Goal: Transaction & Acquisition: Purchase product/service

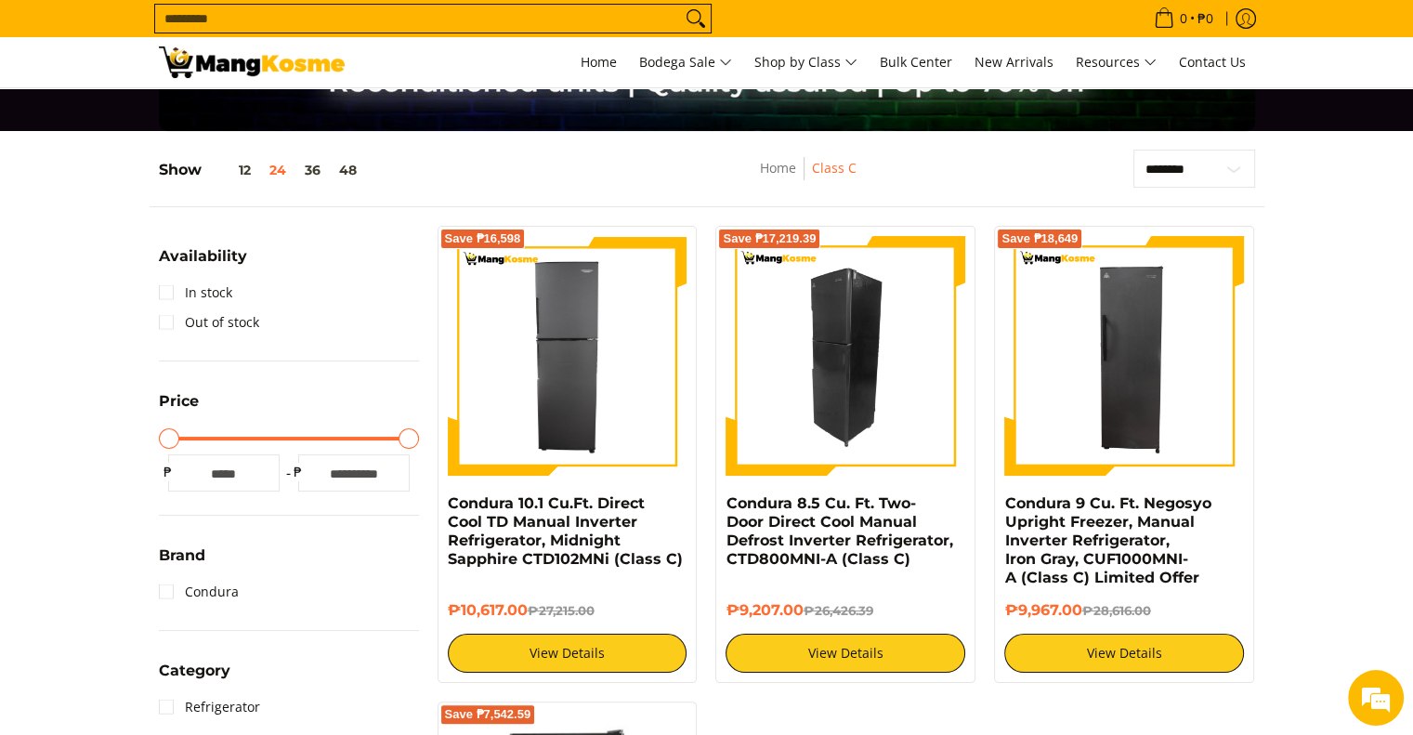
scroll to position [279, 0]
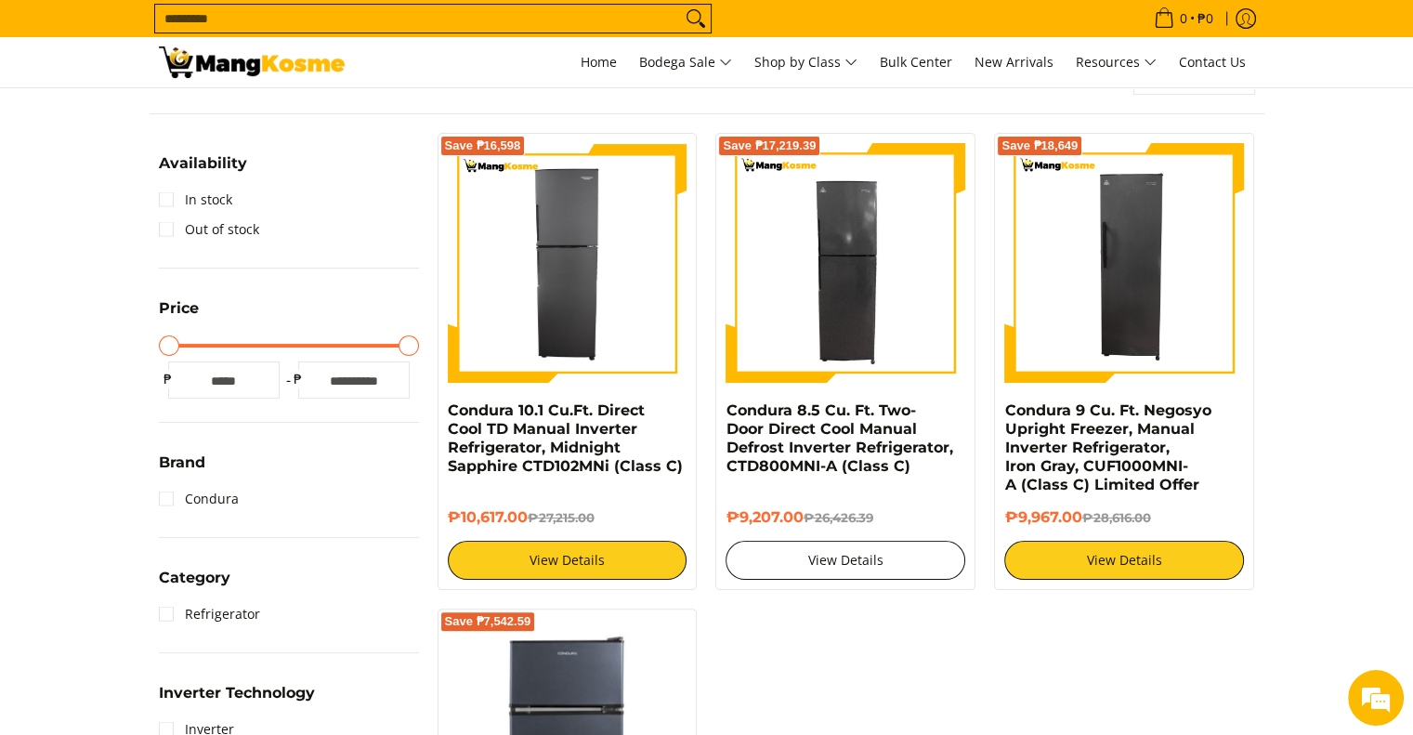
click at [872, 565] on link "View Details" at bounding box center [845, 560] width 240 height 39
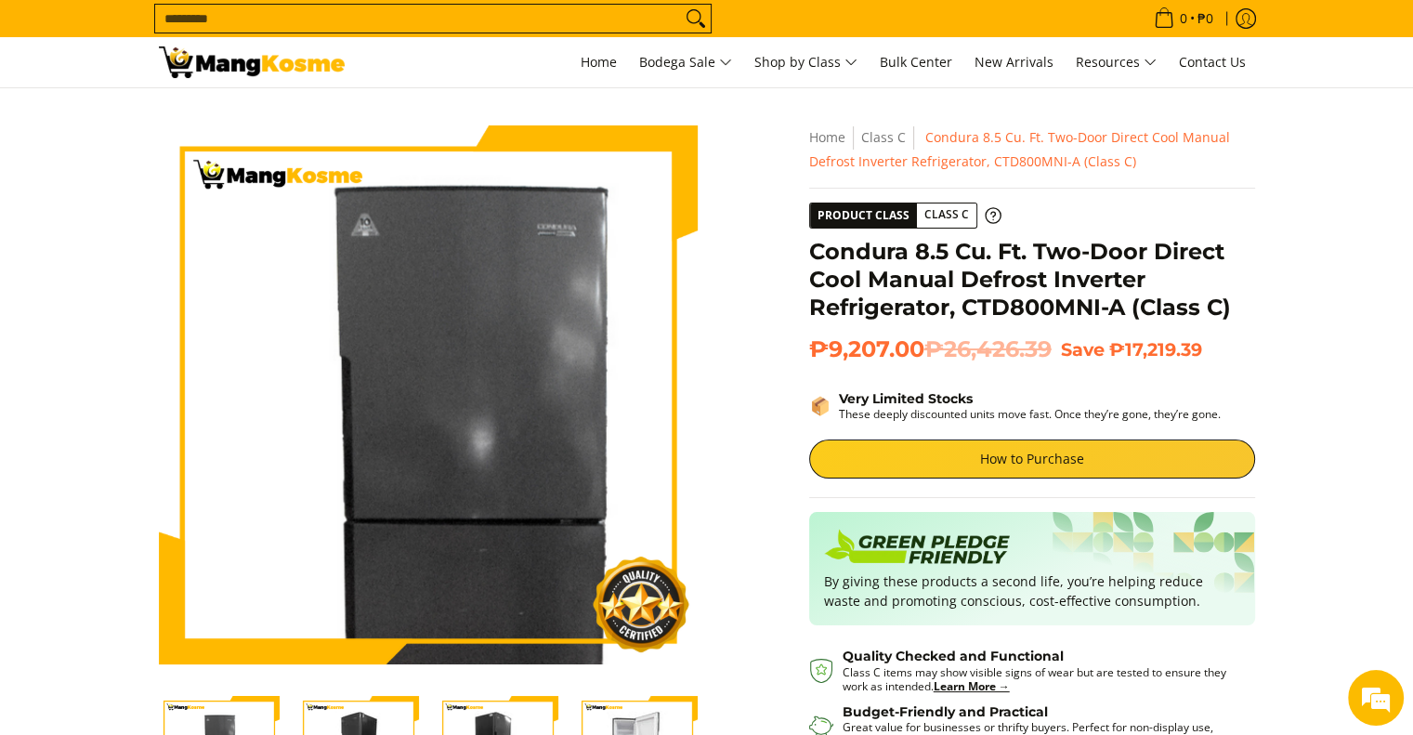
scroll to position [372, 0]
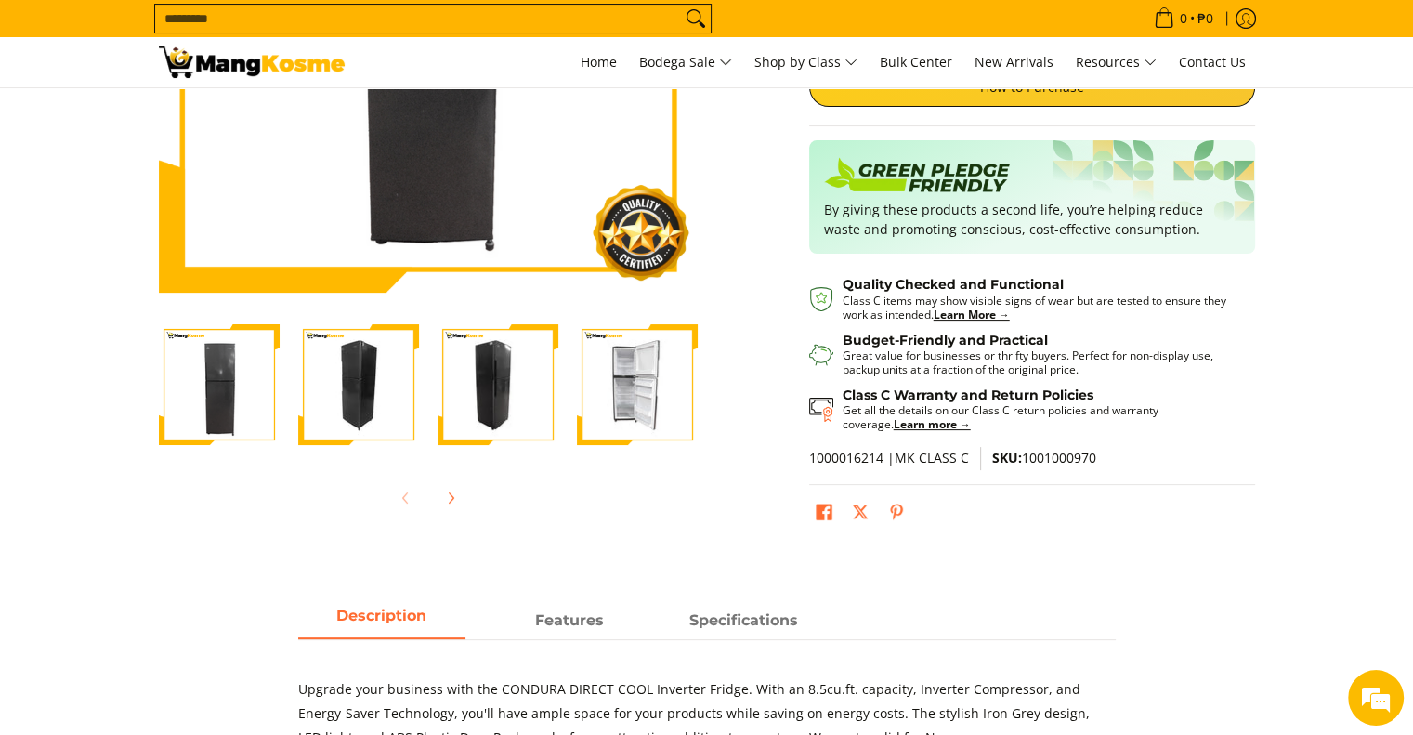
click at [346, 394] on img "Condura 8.5 Cu. Ft. Two-Door Direct Cool Manual Defrost Inverter Refrigerator, …" at bounding box center [358, 384] width 121 height 121
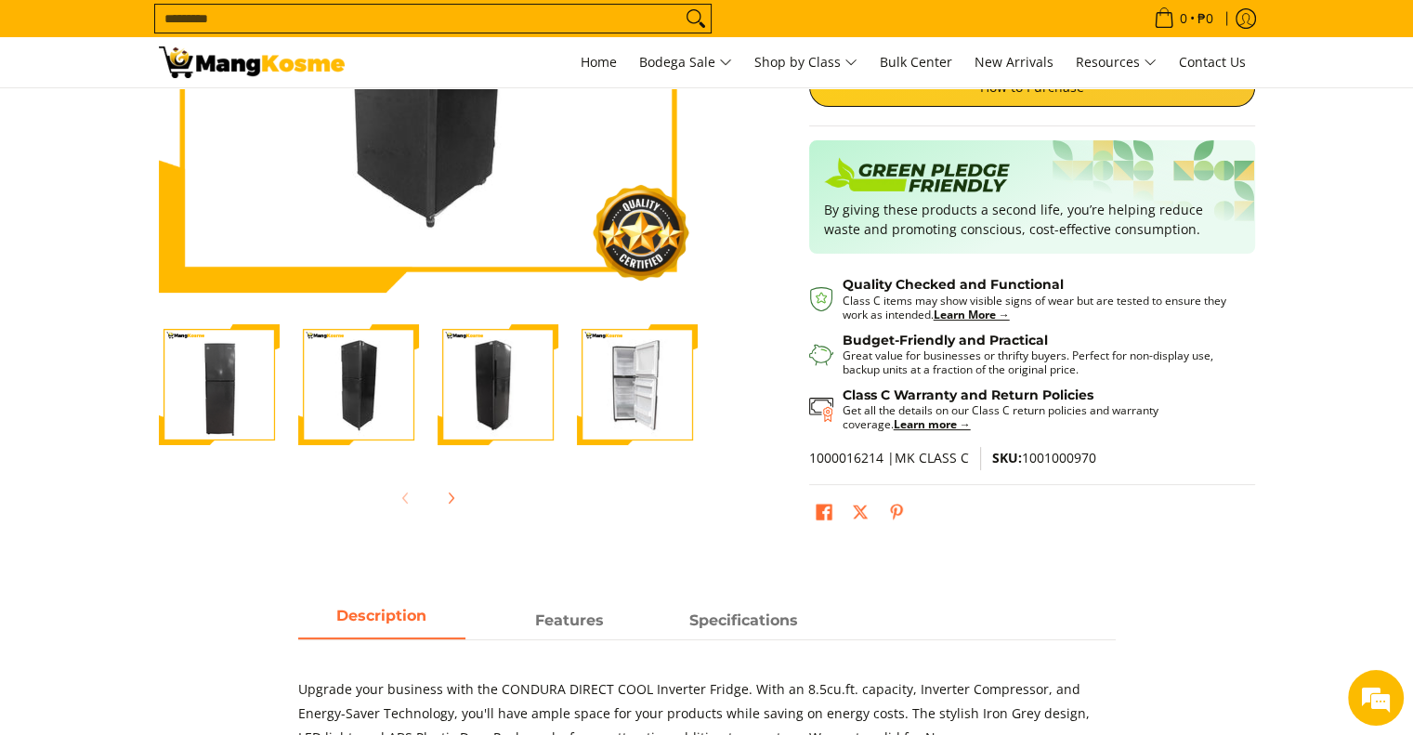
click at [463, 396] on img "Condura 8.5 Cu. Ft. Two-Door Direct Cool Manual Defrost Inverter Refrigerator, …" at bounding box center [497, 384] width 121 height 121
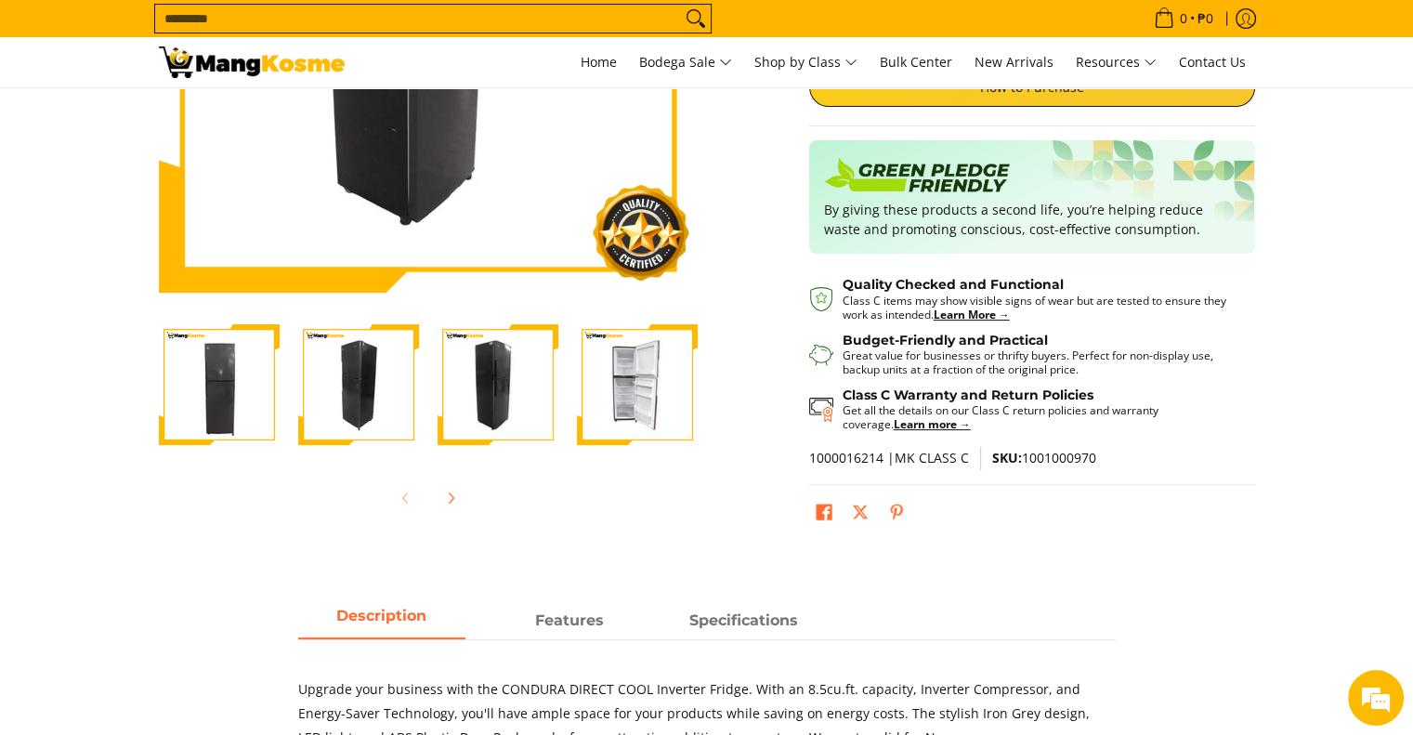
click at [633, 408] on img "Condura 8.5 Cu. Ft. Two-Door Direct Cool Manual Defrost Inverter Refrigerator, …" at bounding box center [637, 384] width 121 height 121
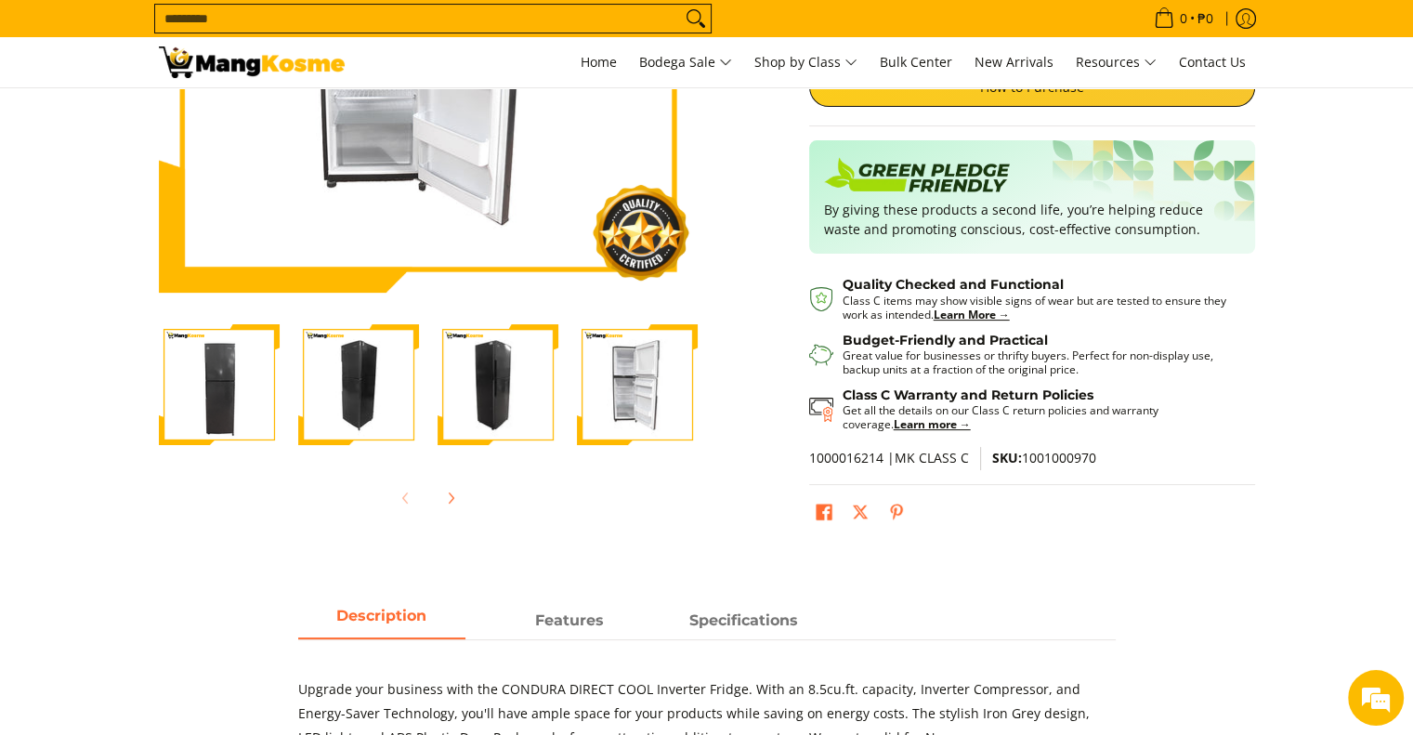
click at [223, 407] on img "Condura 8.5 Cu. Ft. Two-Door Direct Cool Manual Defrost Inverter Refrigerator, …" at bounding box center [219, 384] width 121 height 121
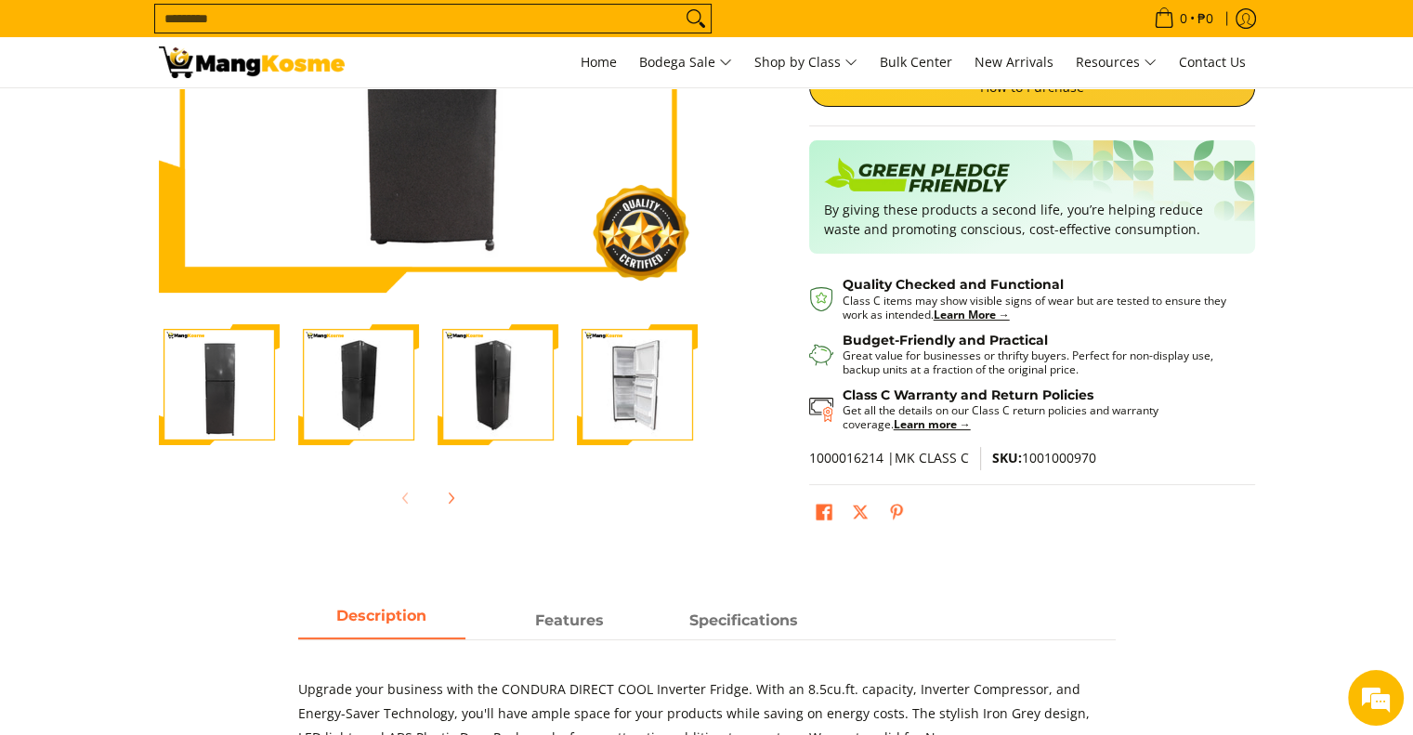
click at [359, 407] on img "Condura 8.5 Cu. Ft. Two-Door Direct Cool Manual Defrost Inverter Refrigerator, …" at bounding box center [358, 384] width 121 height 121
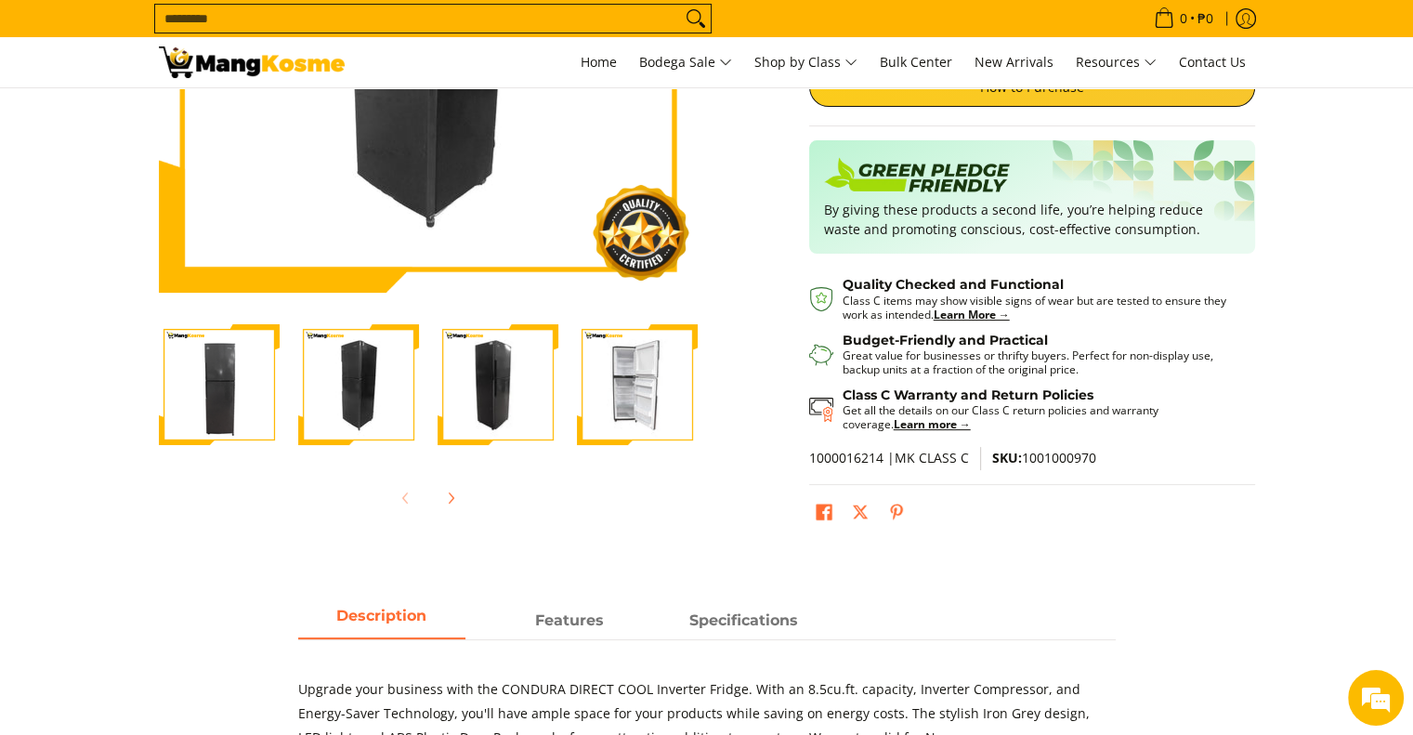
click at [535, 407] on img "Condura 8.5 Cu. Ft. Two-Door Direct Cool Manual Defrost Inverter Refrigerator, …" at bounding box center [497, 384] width 121 height 121
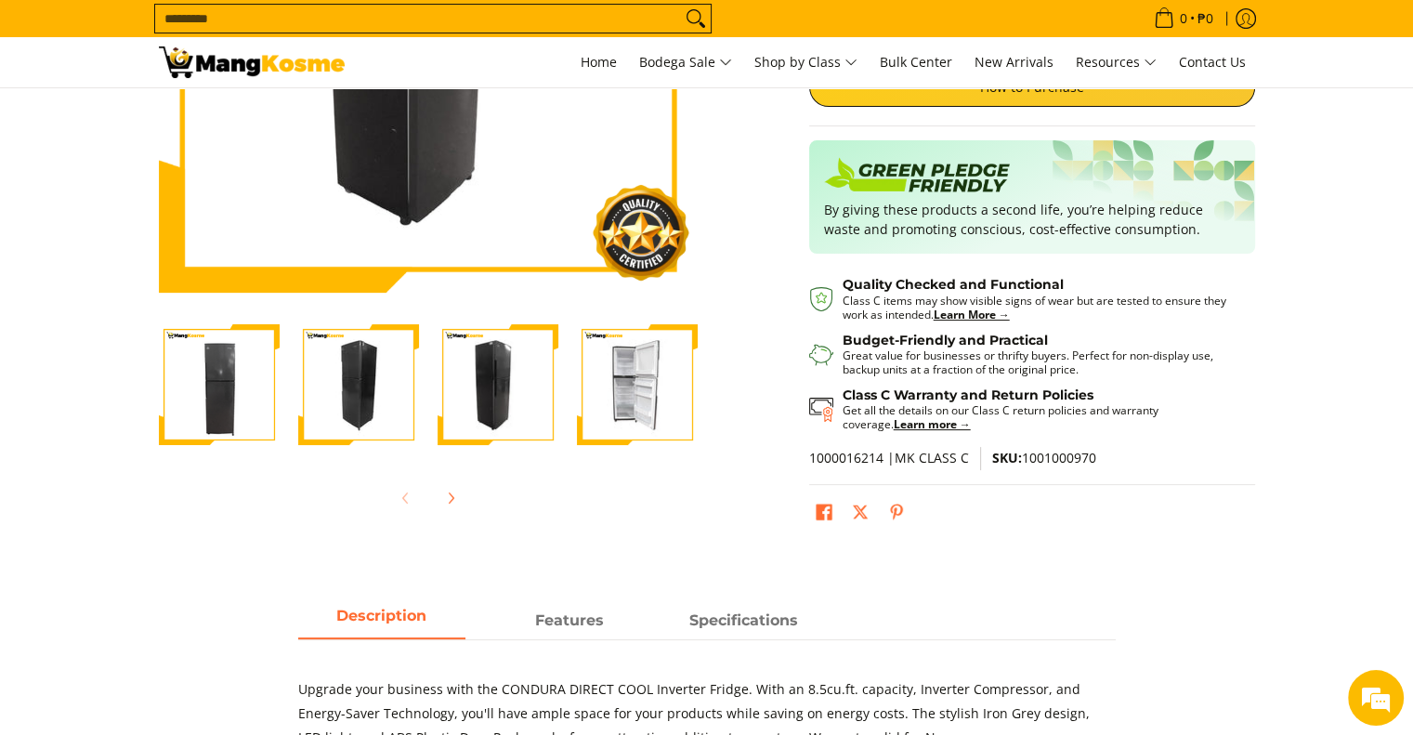
click at [636, 402] on img "Condura 8.5 Cu. Ft. Two-Door Direct Cool Manual Defrost Inverter Refrigerator, …" at bounding box center [637, 384] width 121 height 121
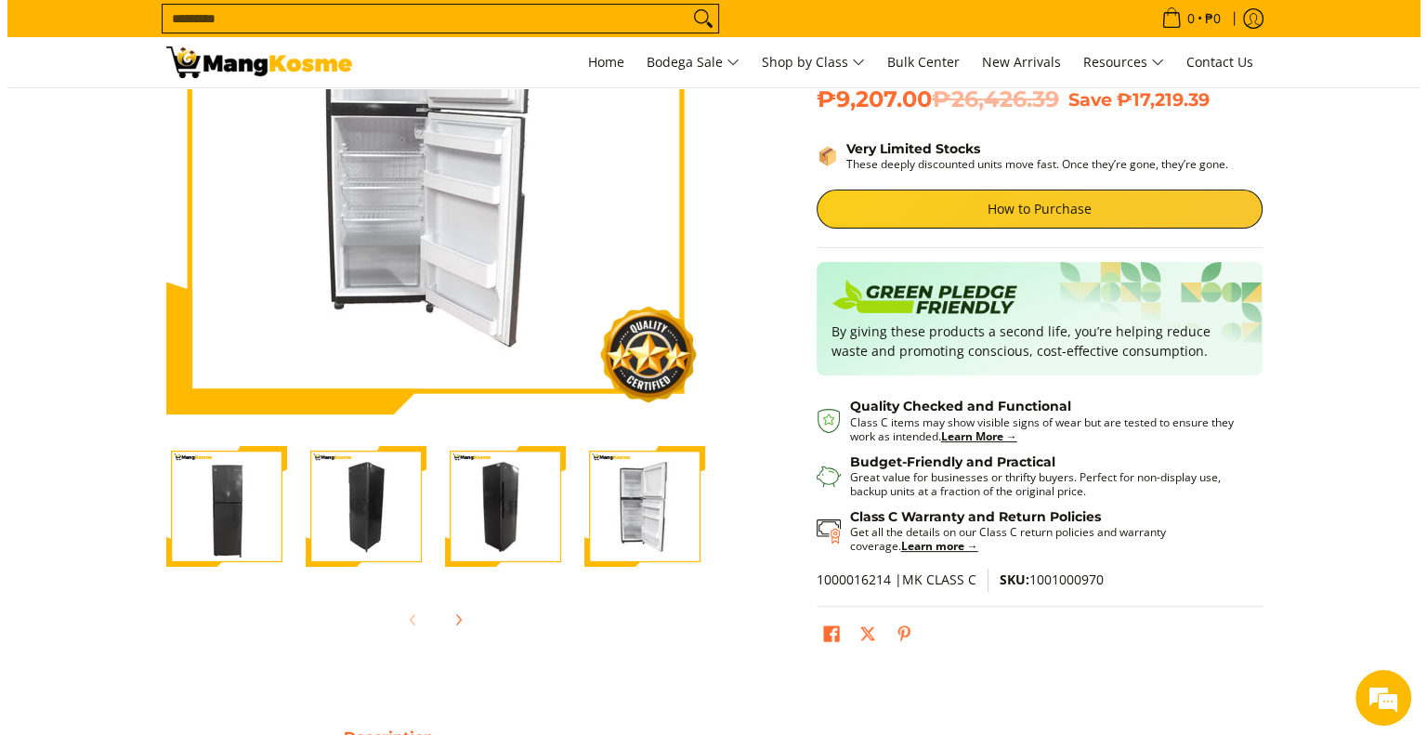
scroll to position [0, 0]
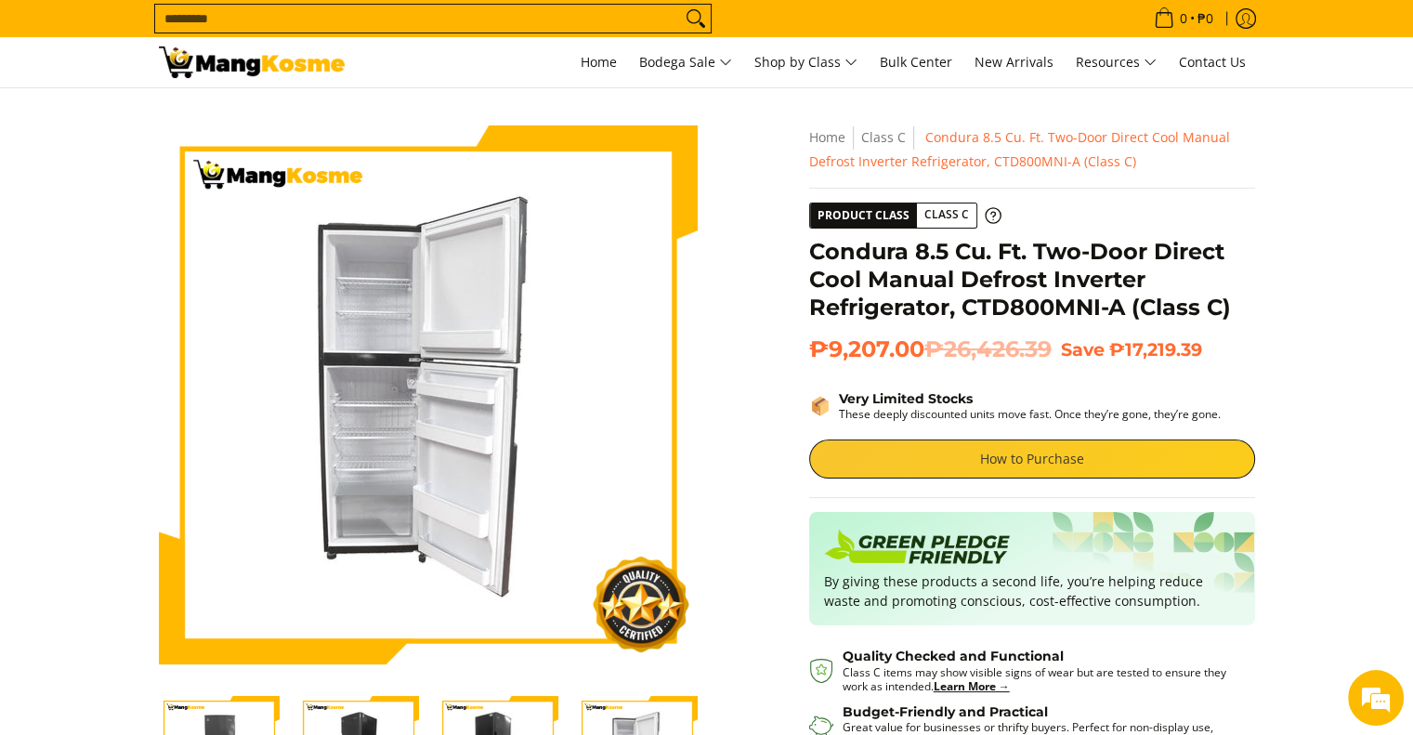
click at [950, 467] on link "How to Purchase" at bounding box center [1032, 458] width 446 height 39
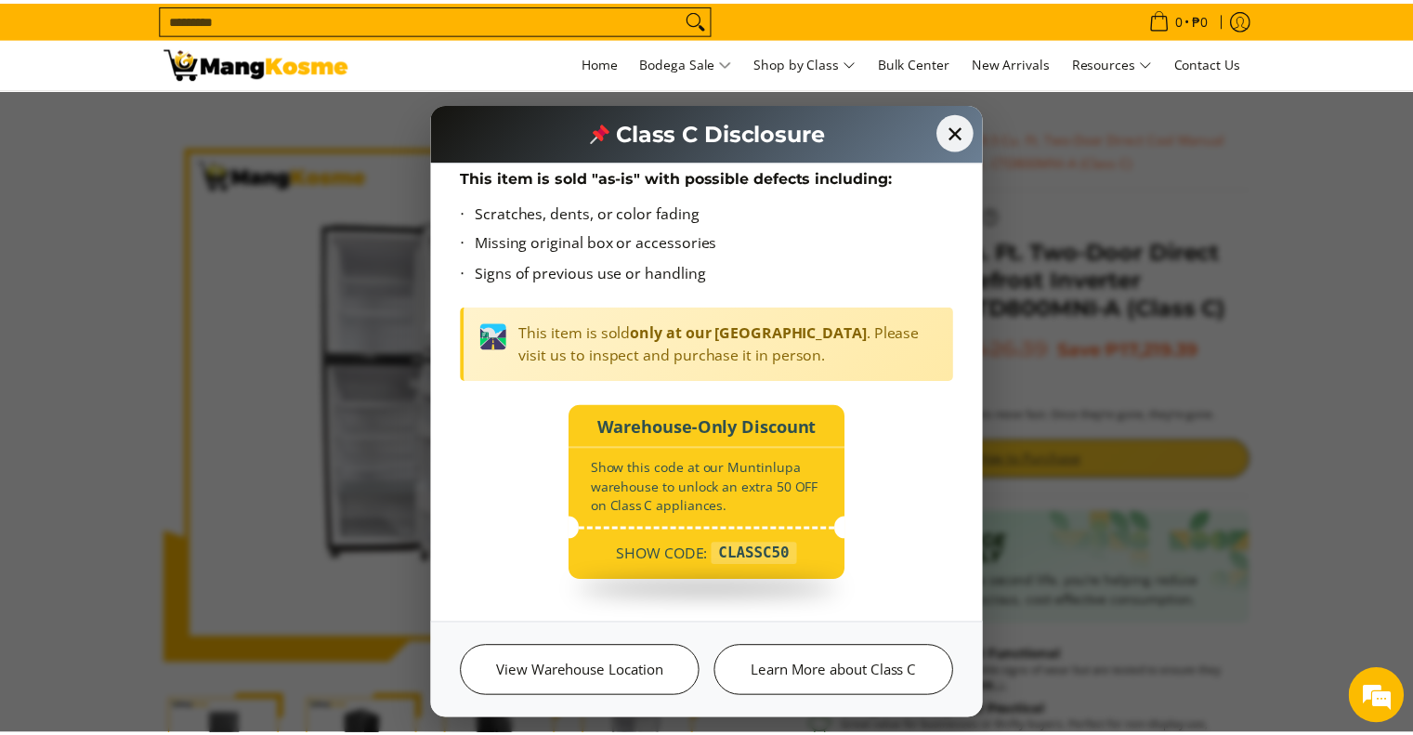
scroll to position [123, 0]
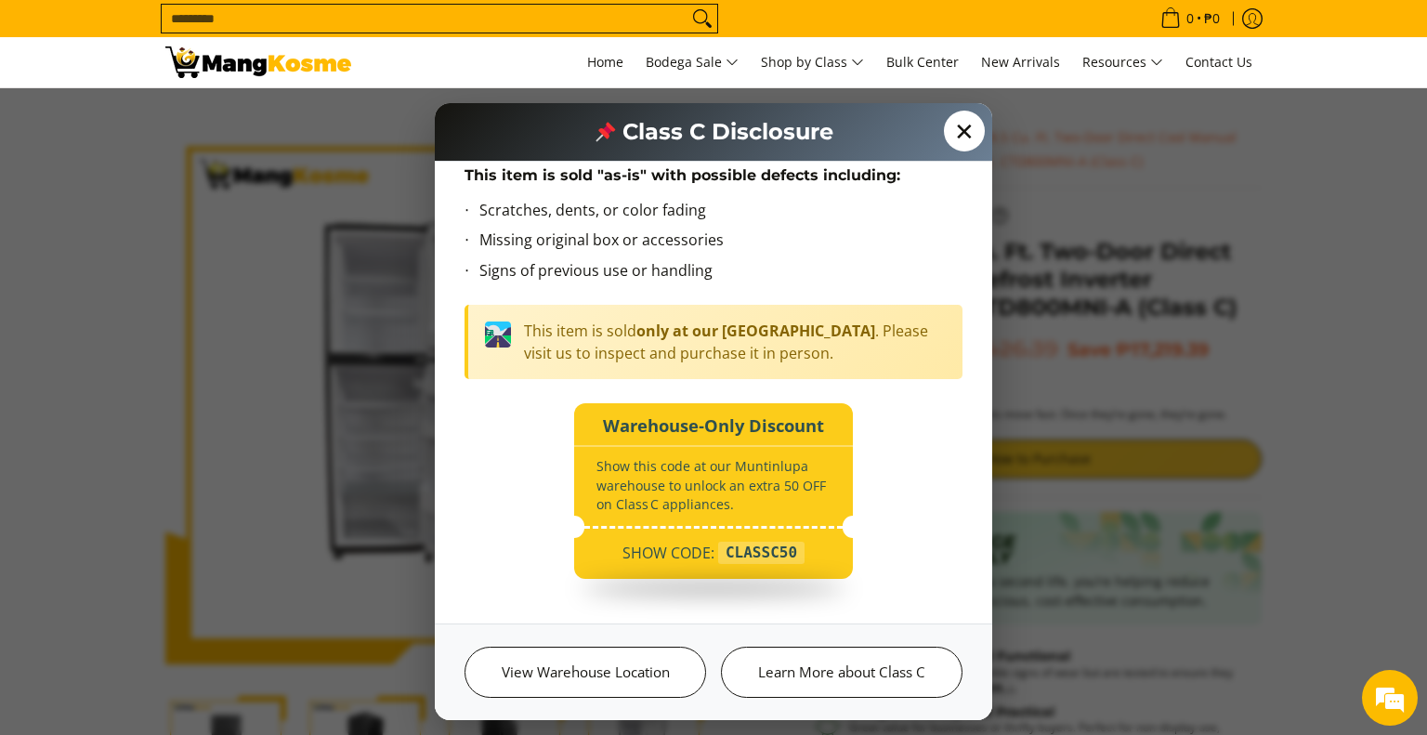
click at [969, 123] on span "✕" at bounding box center [964, 131] width 41 height 41
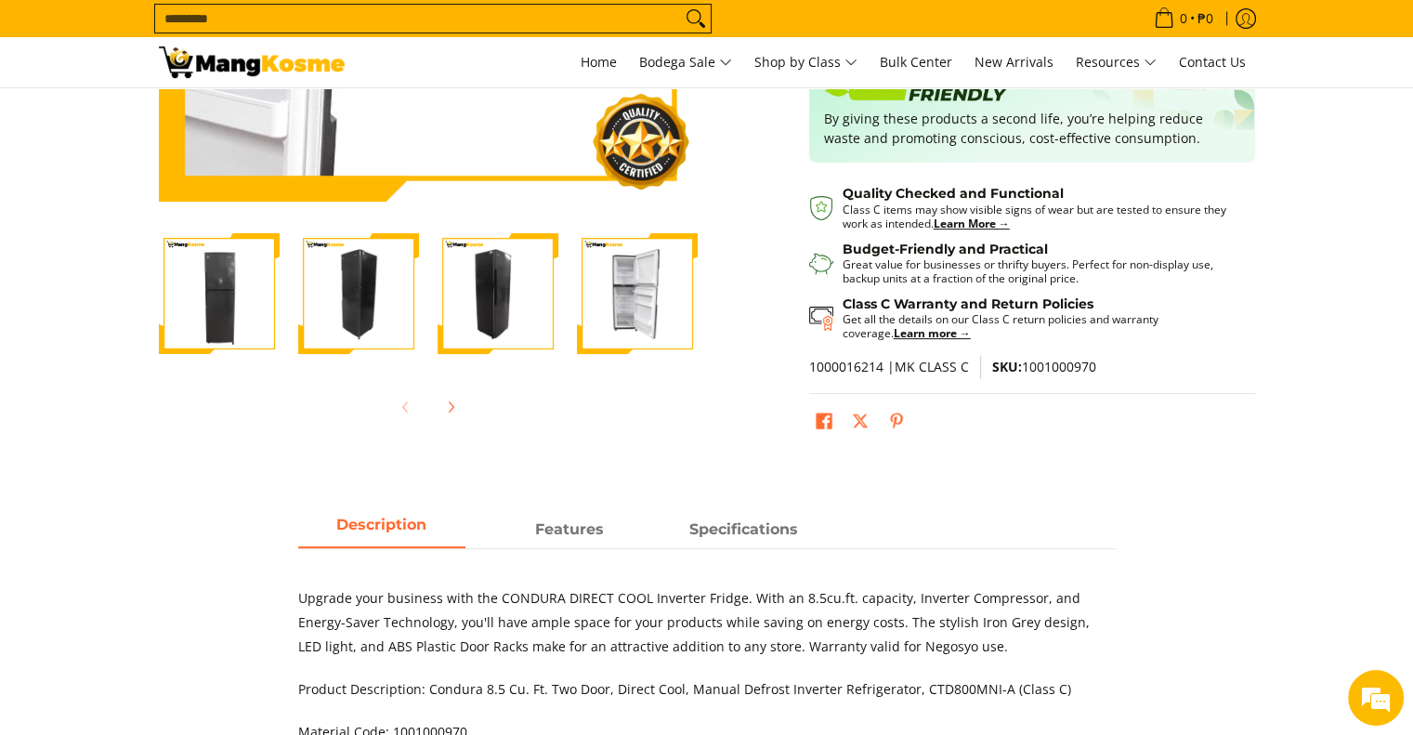
scroll to position [464, 0]
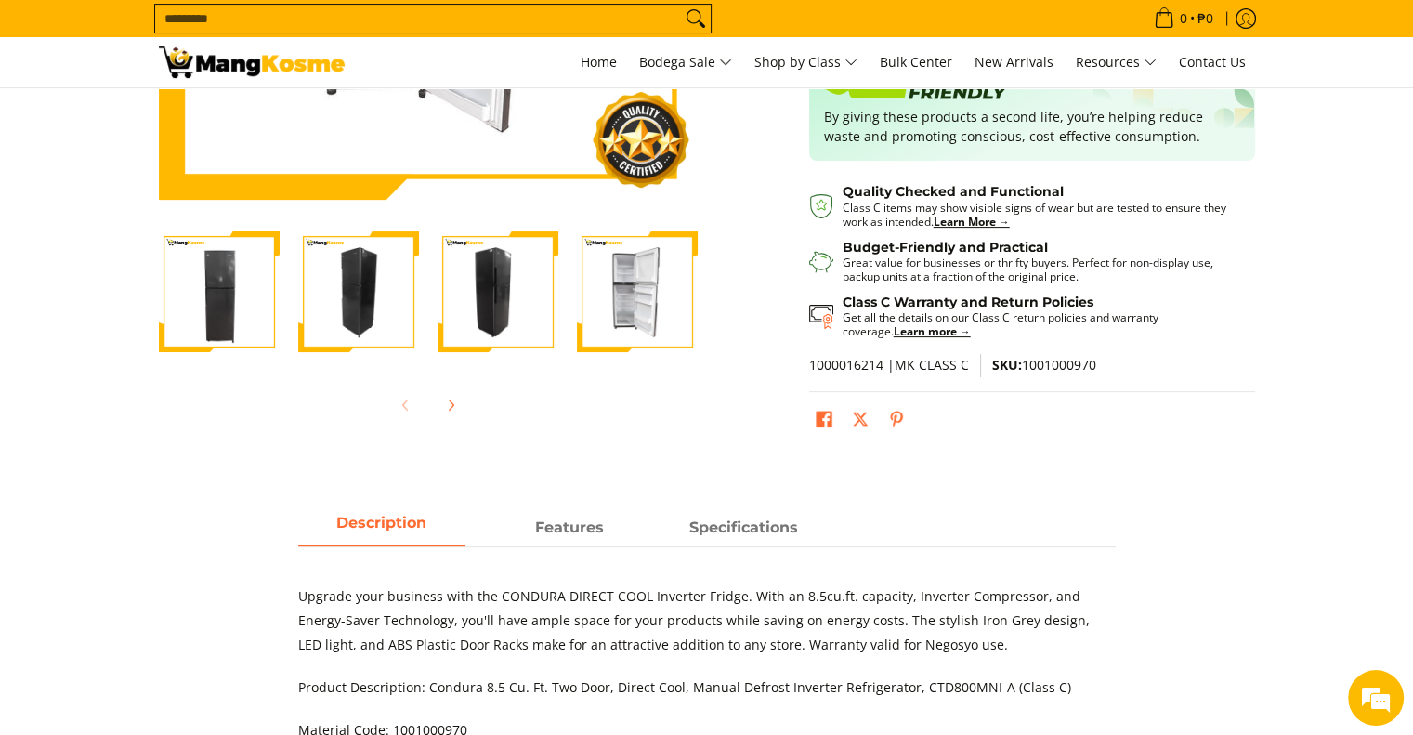
click at [644, 300] on img "Condura 8.5 Cu. Ft. Two-Door Direct Cool Manual Defrost Inverter Refrigerator, …" at bounding box center [637, 291] width 121 height 121
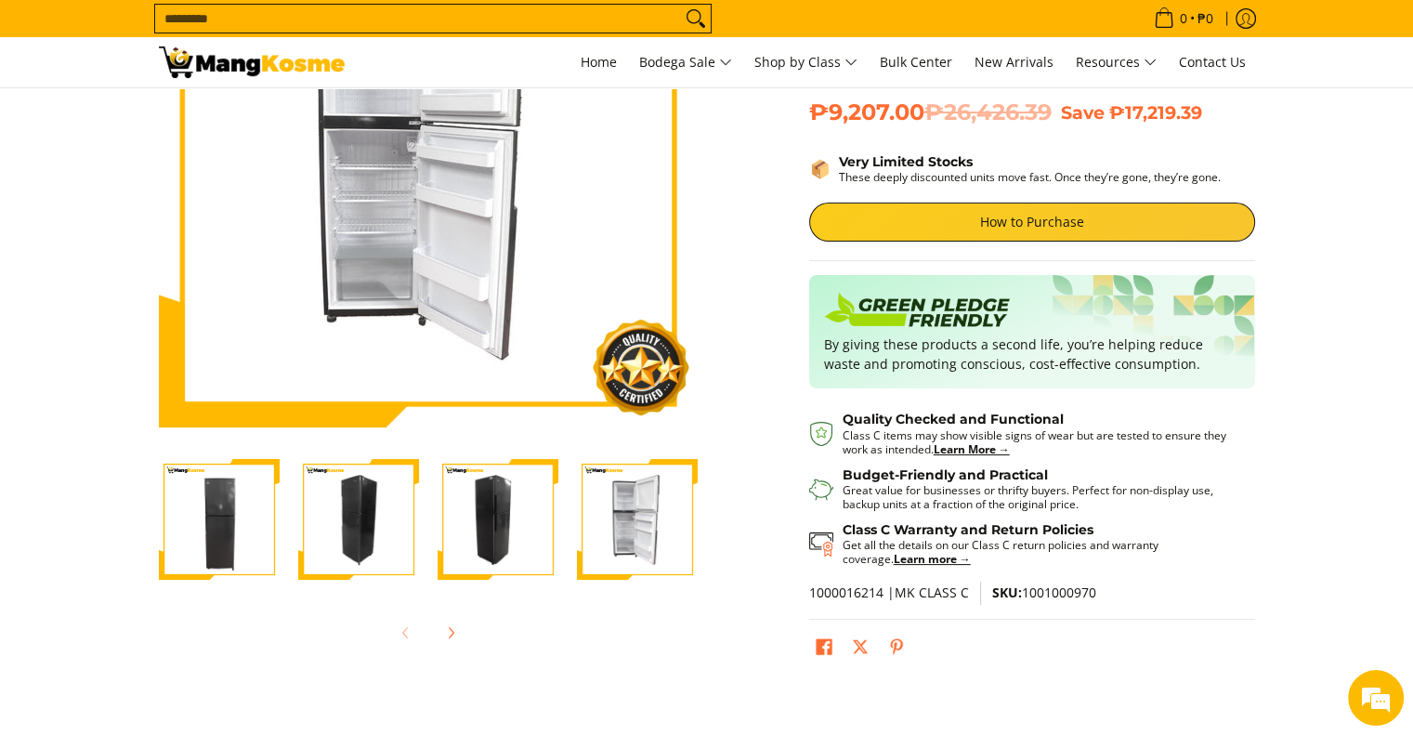
scroll to position [0, 0]
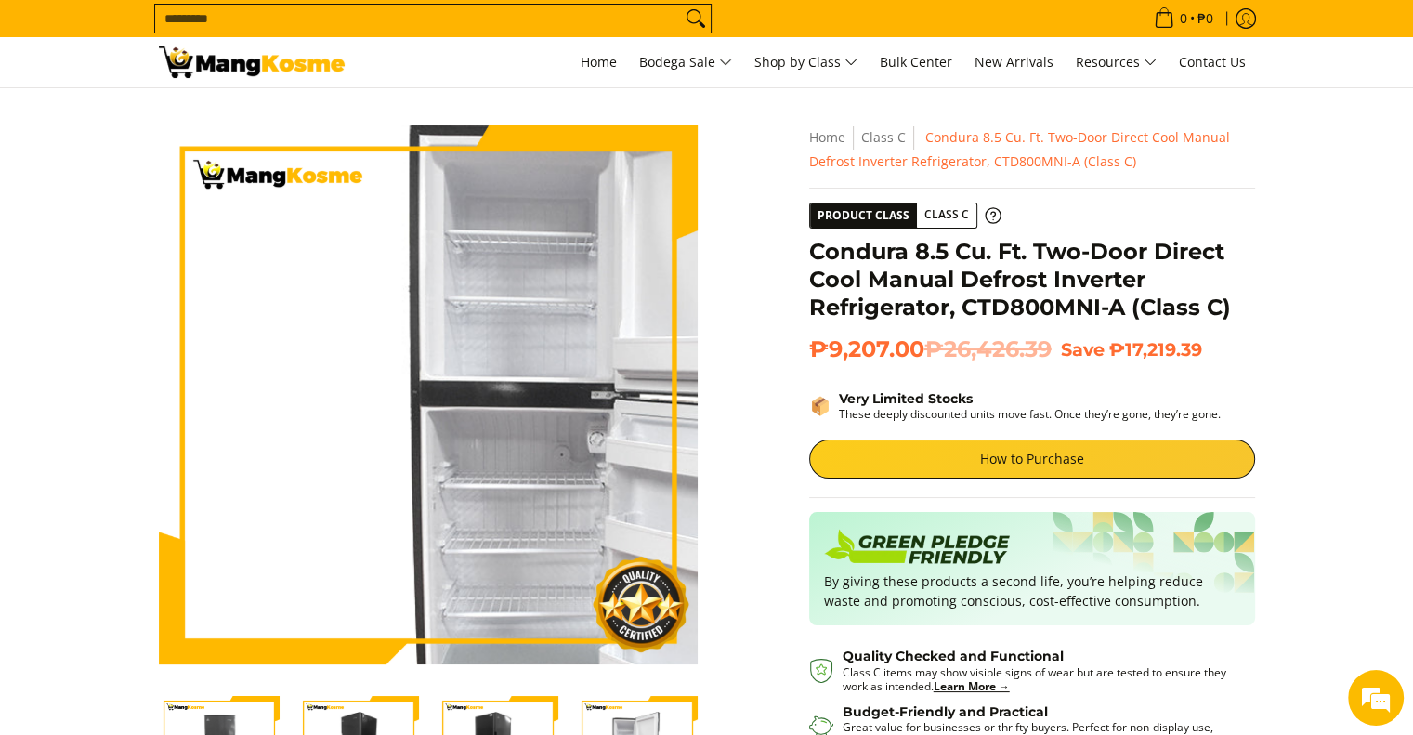
click at [327, 359] on img at bounding box center [428, 394] width 539 height 539
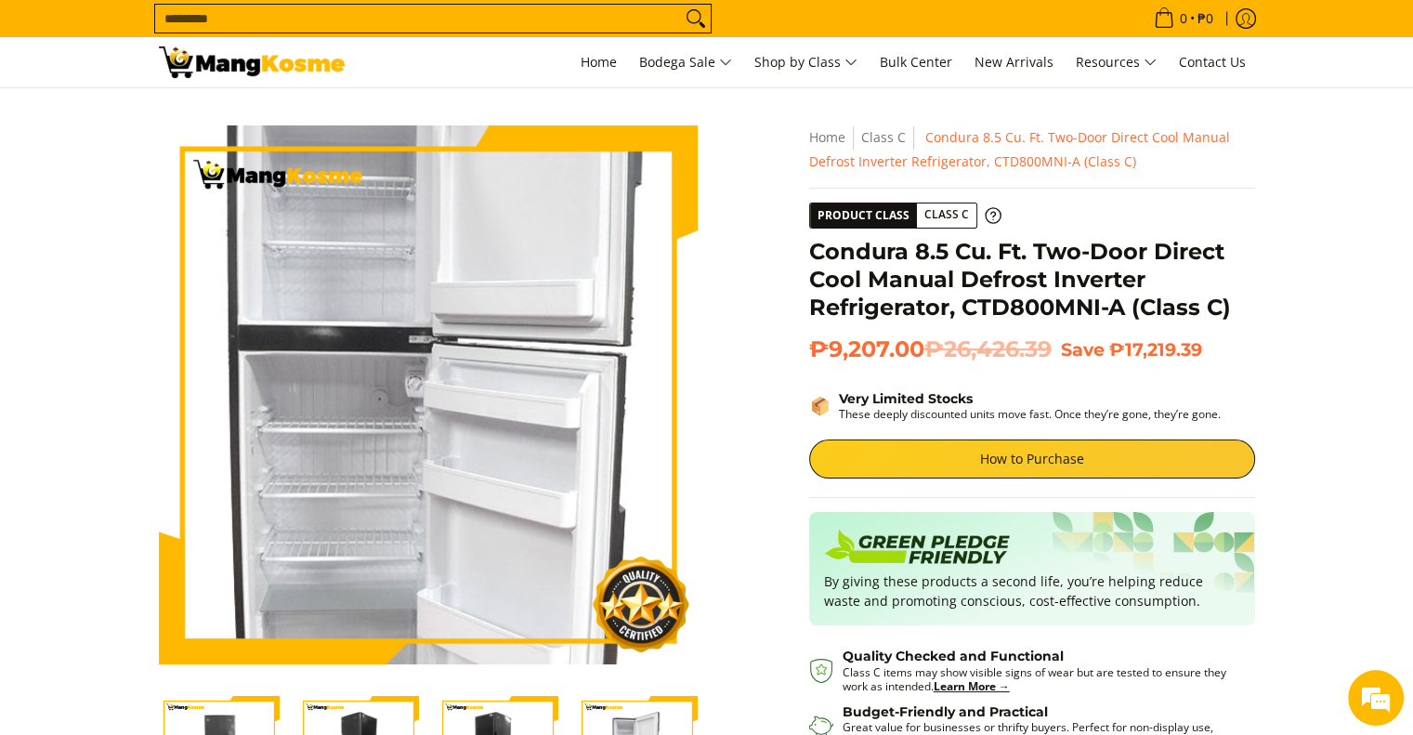
click at [418, 387] on img at bounding box center [428, 394] width 539 height 539
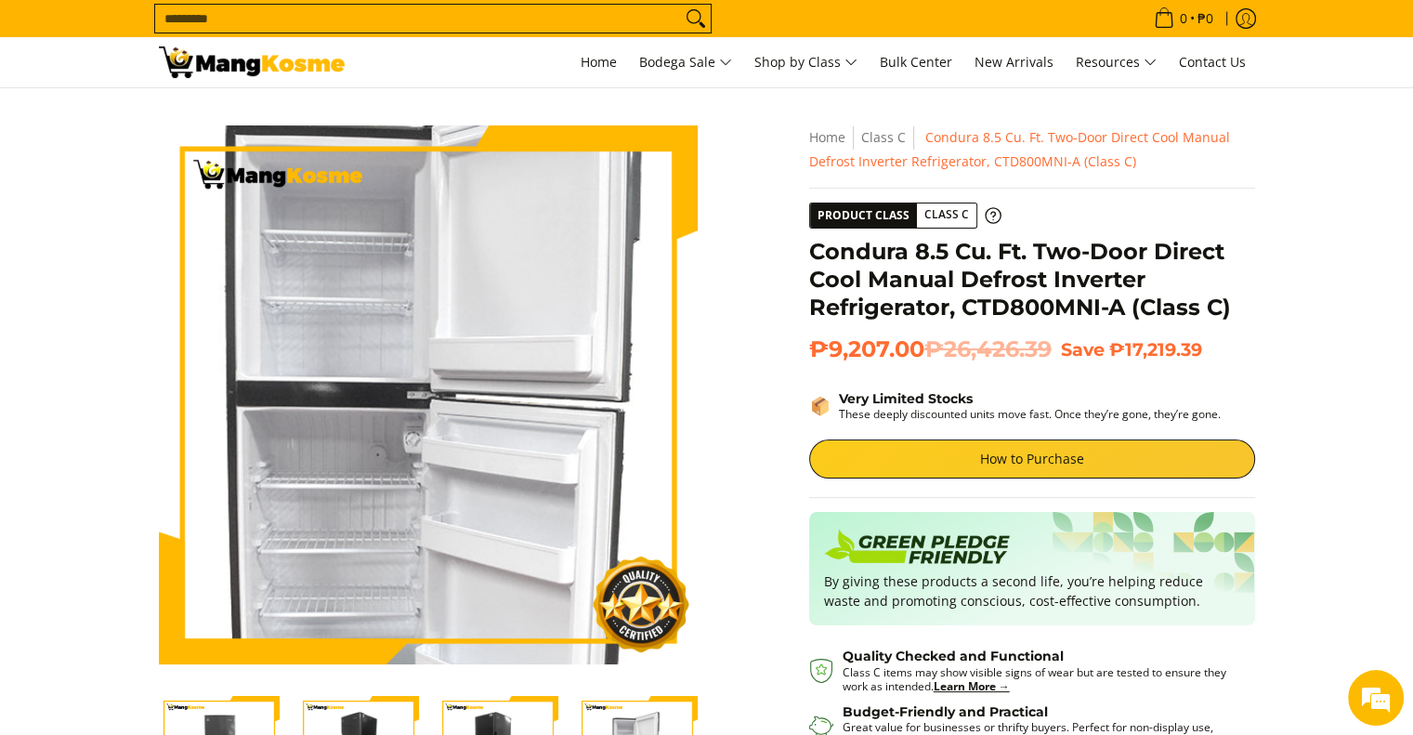
scroll to position [279, 0]
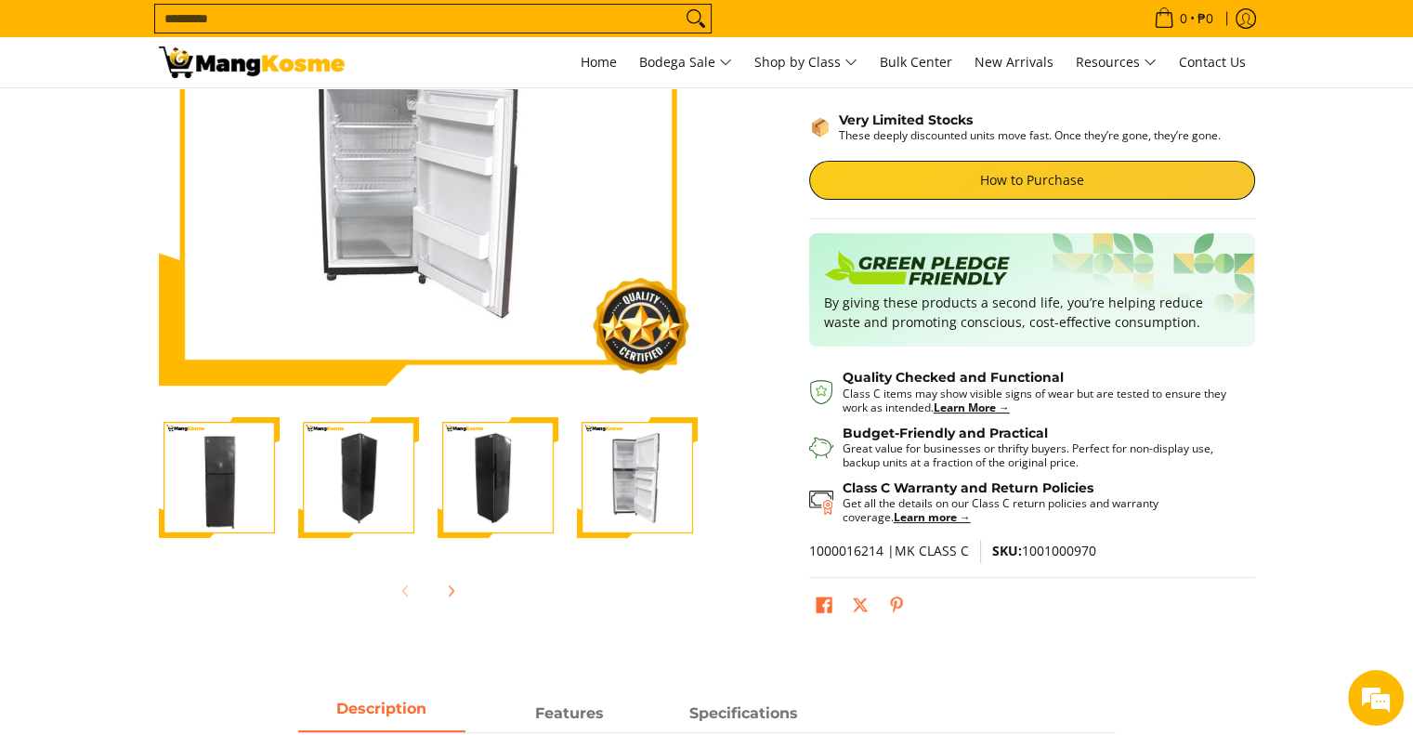
click at [654, 504] on img "Condura 8.5 Cu. Ft. Two-Door Direct Cool Manual Defrost Inverter Refrigerator, …" at bounding box center [637, 477] width 121 height 121
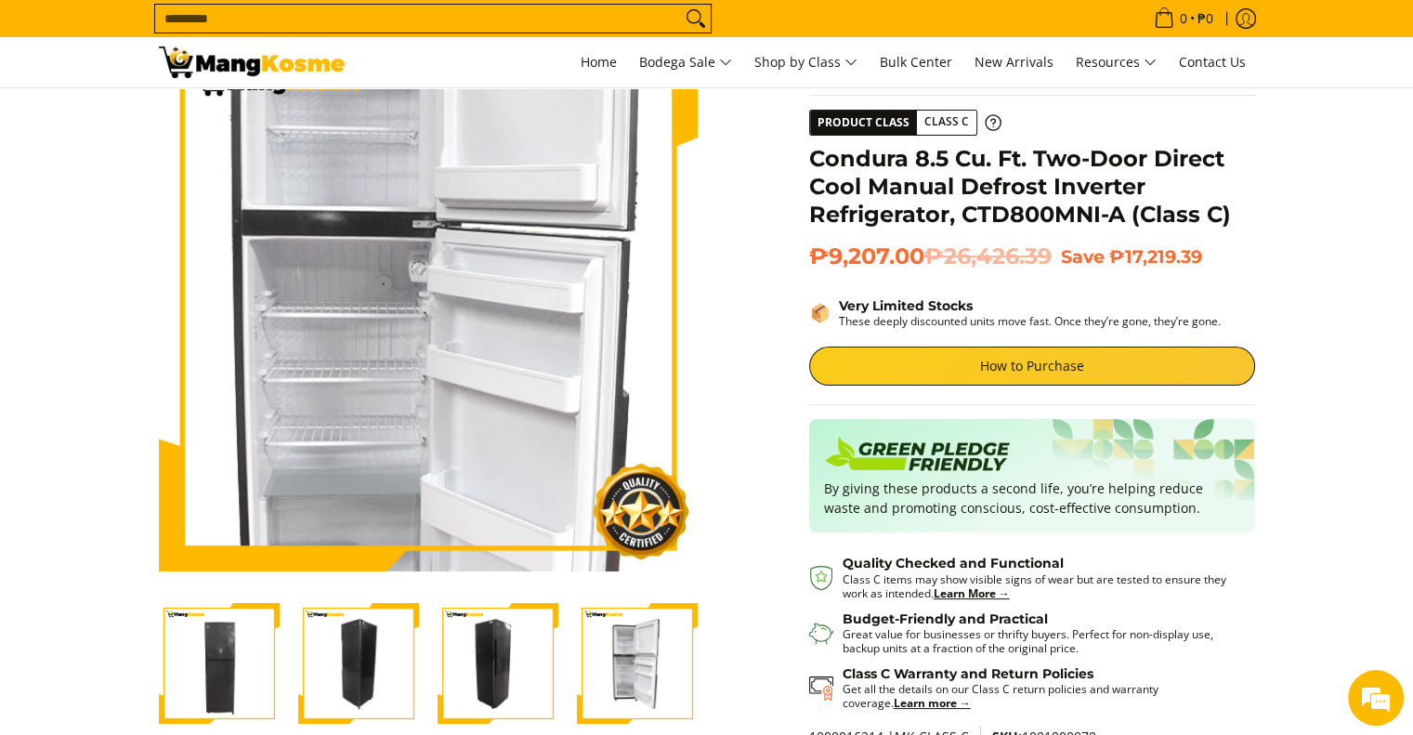
scroll to position [0, 0]
